Goal: Information Seeking & Learning: Learn about a topic

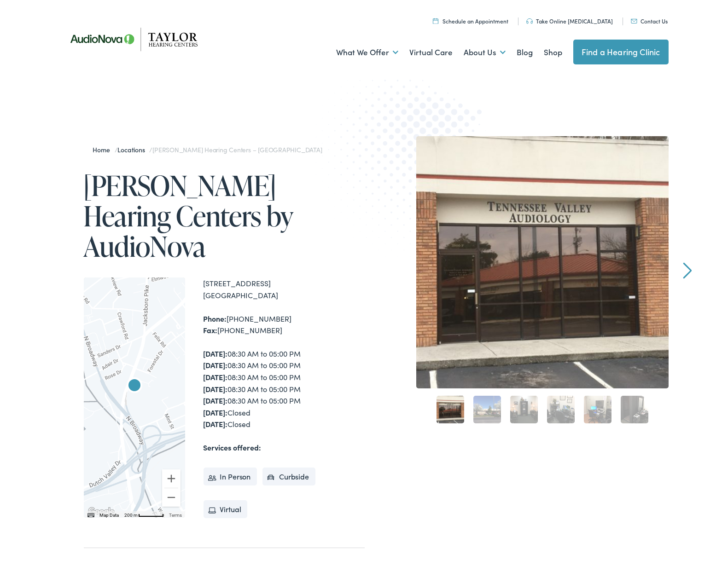
click at [687, 261] on link "Next" at bounding box center [687, 268] width 9 height 17
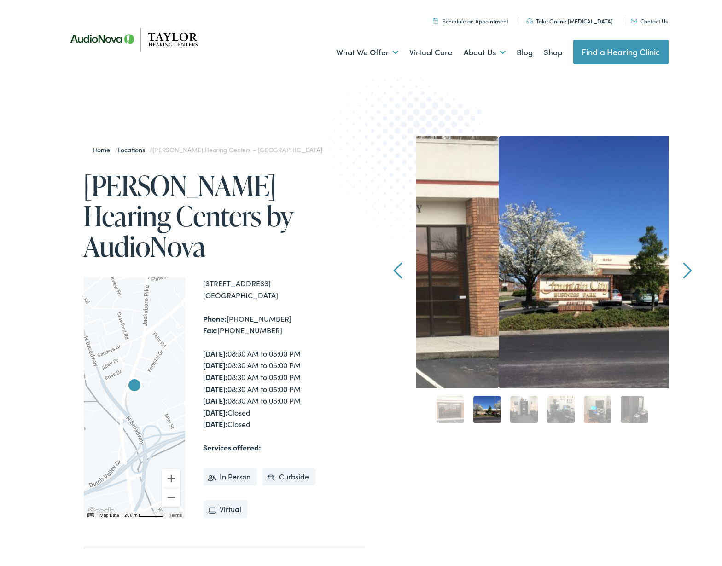
click at [687, 261] on link "Next" at bounding box center [687, 268] width 9 height 17
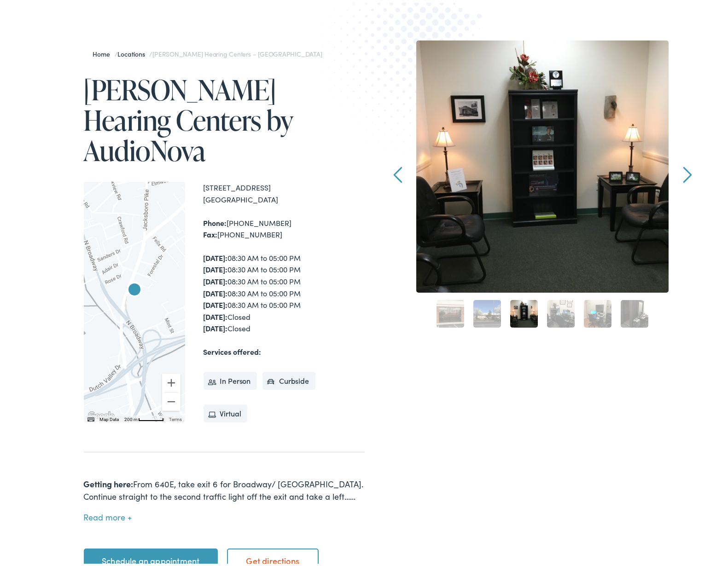
scroll to position [54, 0]
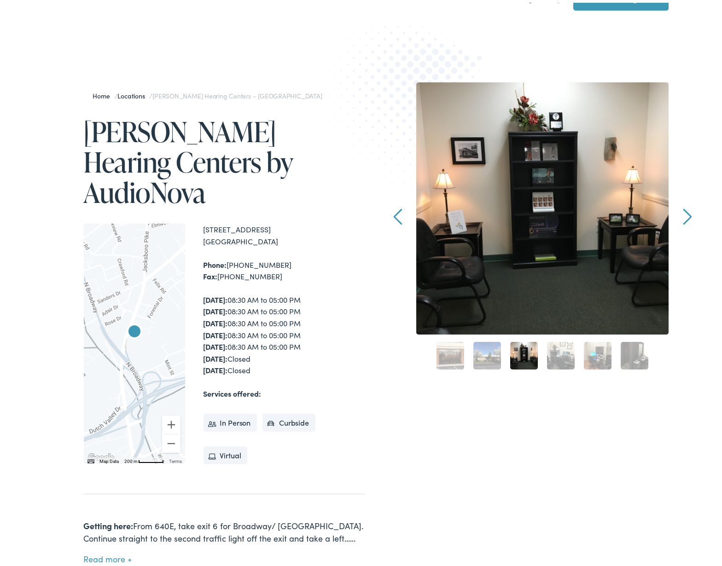
click at [683, 212] on link "Next" at bounding box center [687, 214] width 9 height 17
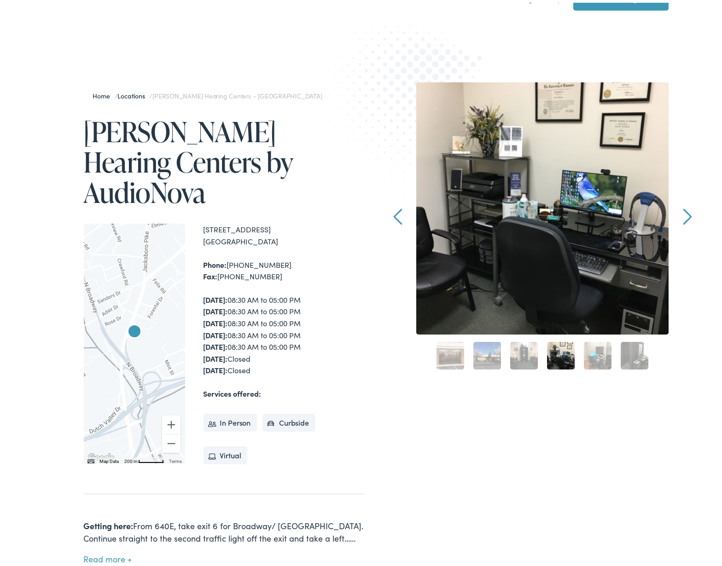
click at [683, 211] on link "Next" at bounding box center [687, 214] width 9 height 17
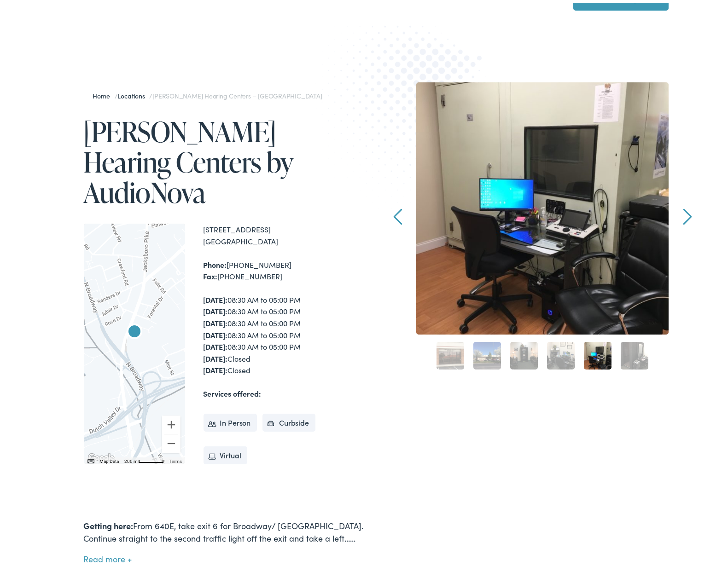
click at [683, 210] on link "Next" at bounding box center [687, 214] width 9 height 17
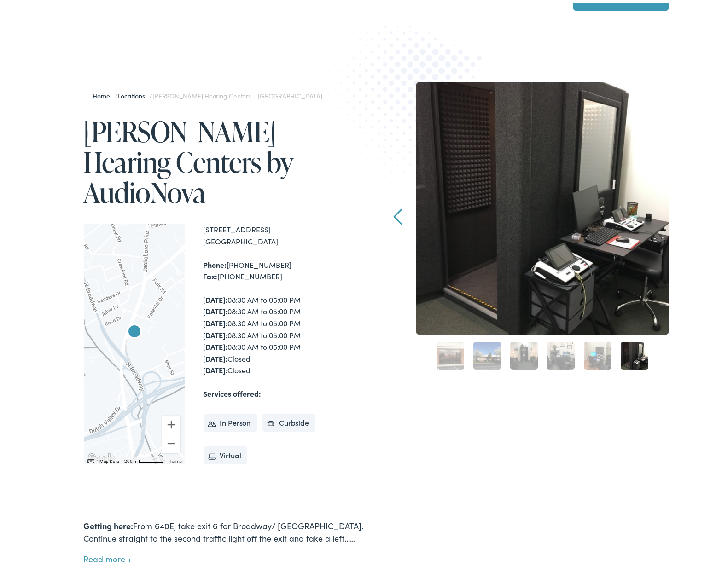
click at [682, 210] on div "Home / Locations / Taylor Hearing Centers – Knoxville Taylor Hearing Centers by…" at bounding box center [364, 350] width 729 height 633
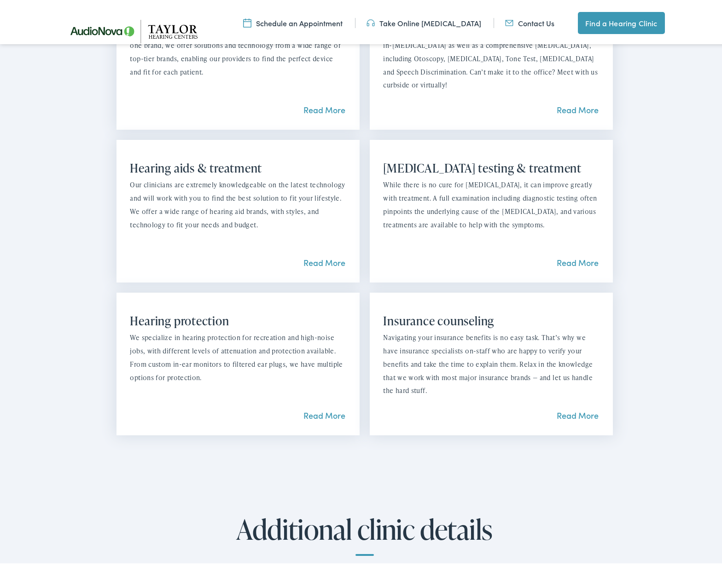
scroll to position [879, 0]
click at [318, 407] on link "Read More" at bounding box center [325, 413] width 42 height 12
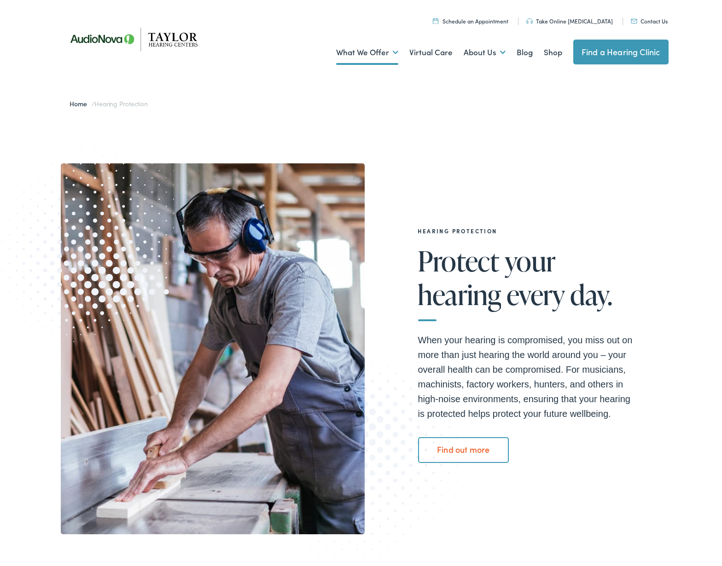
click at [465, 447] on link "Find out more" at bounding box center [463, 448] width 91 height 26
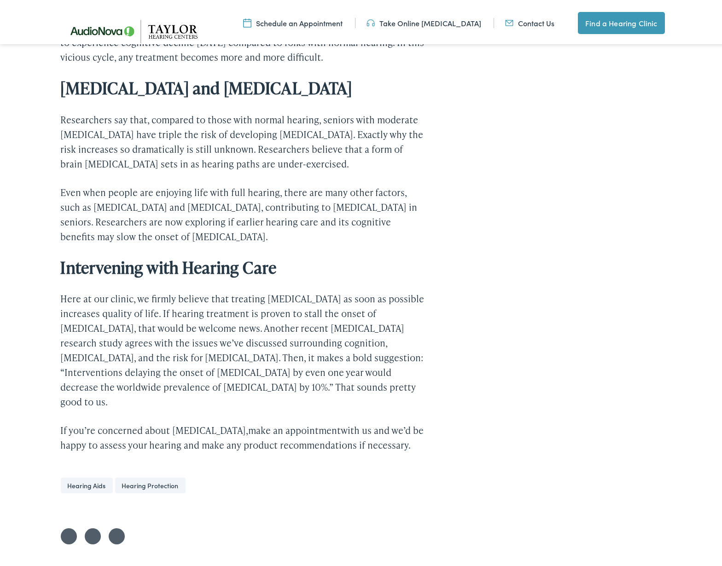
scroll to position [2034, 0]
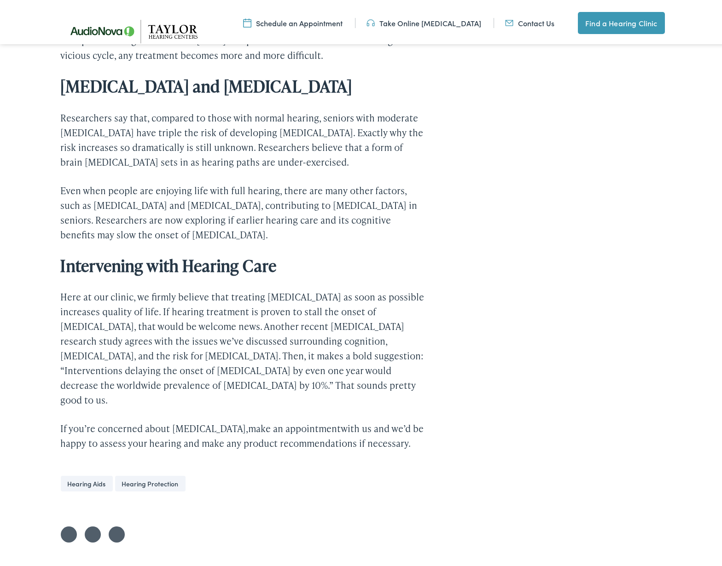
click at [138, 473] on link "Hearing Protection" at bounding box center [150, 481] width 70 height 16
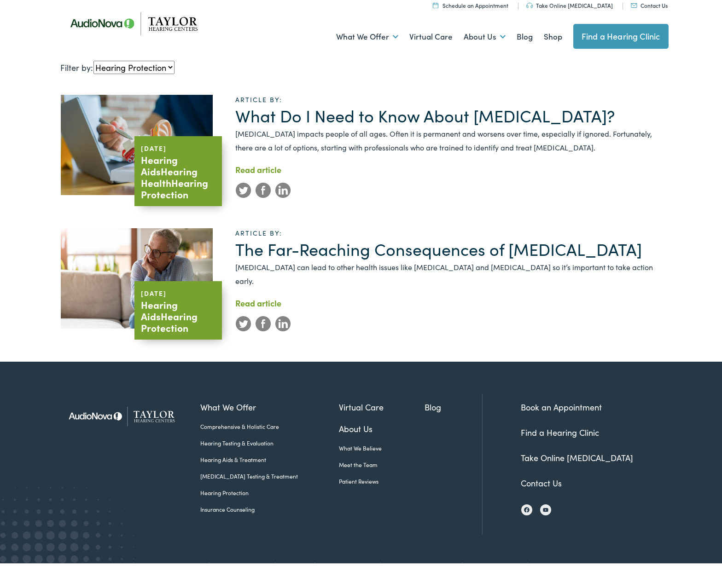
scroll to position [29, 0]
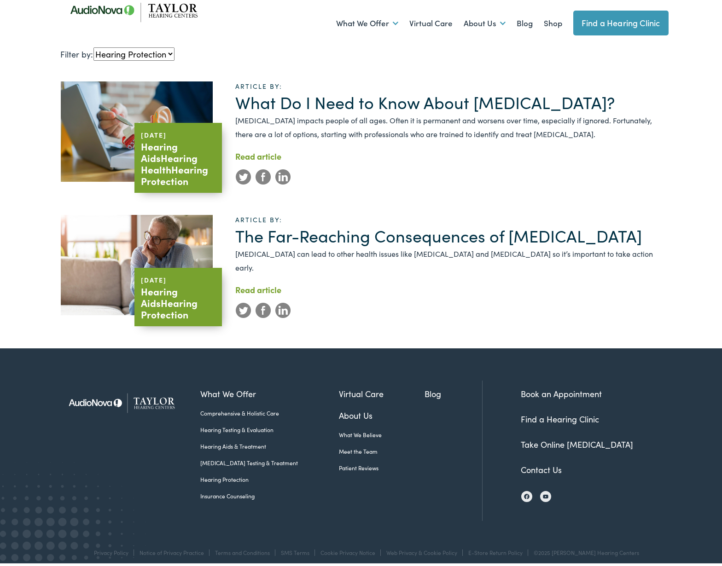
click at [597, 437] on link "Take Online [MEDICAL_DATA]" at bounding box center [577, 442] width 112 height 12
